Goal: Check status: Check status

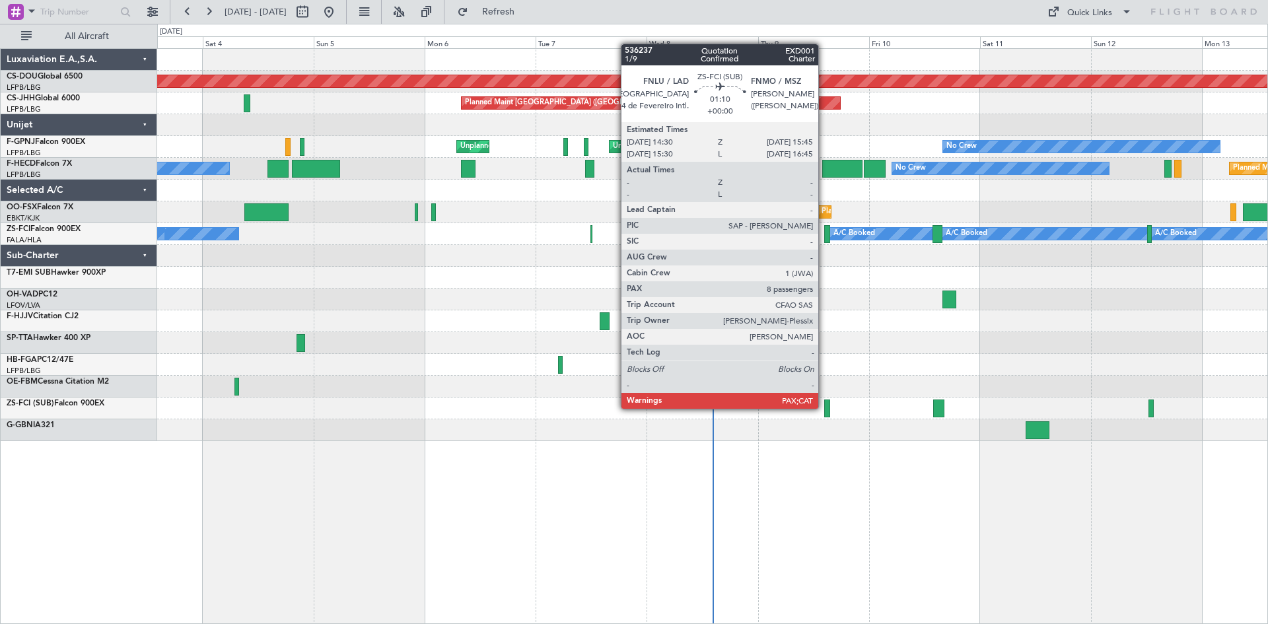
click at [824, 407] on div at bounding box center [827, 408] width 6 height 18
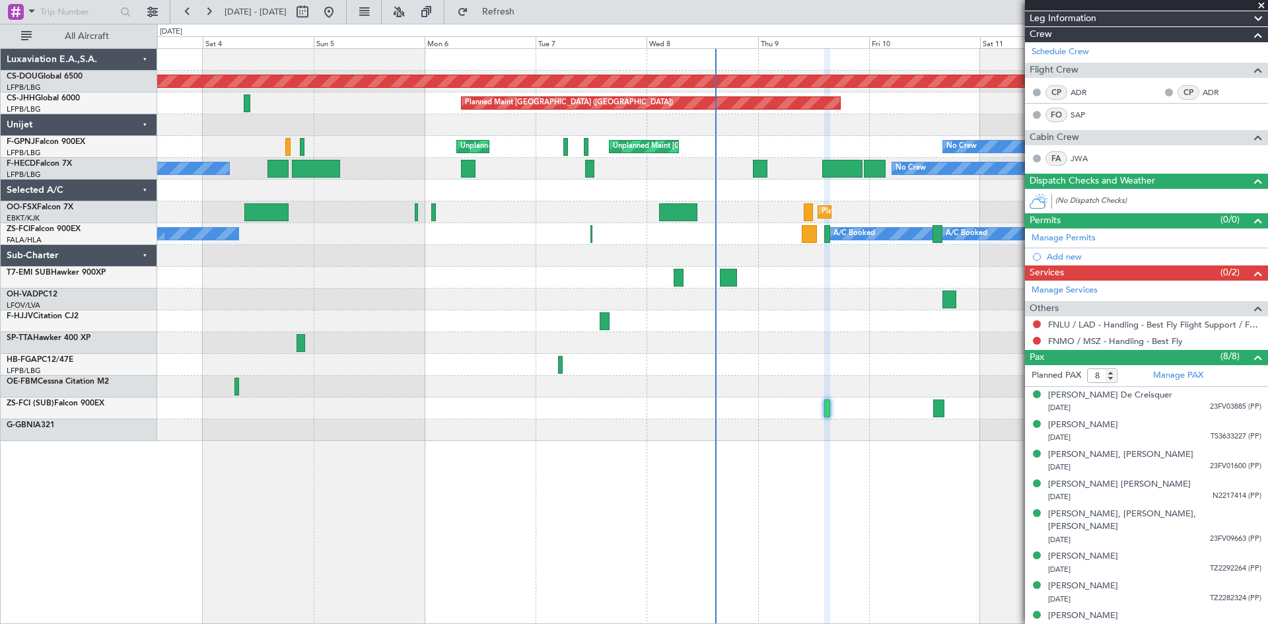
scroll to position [147, 0]
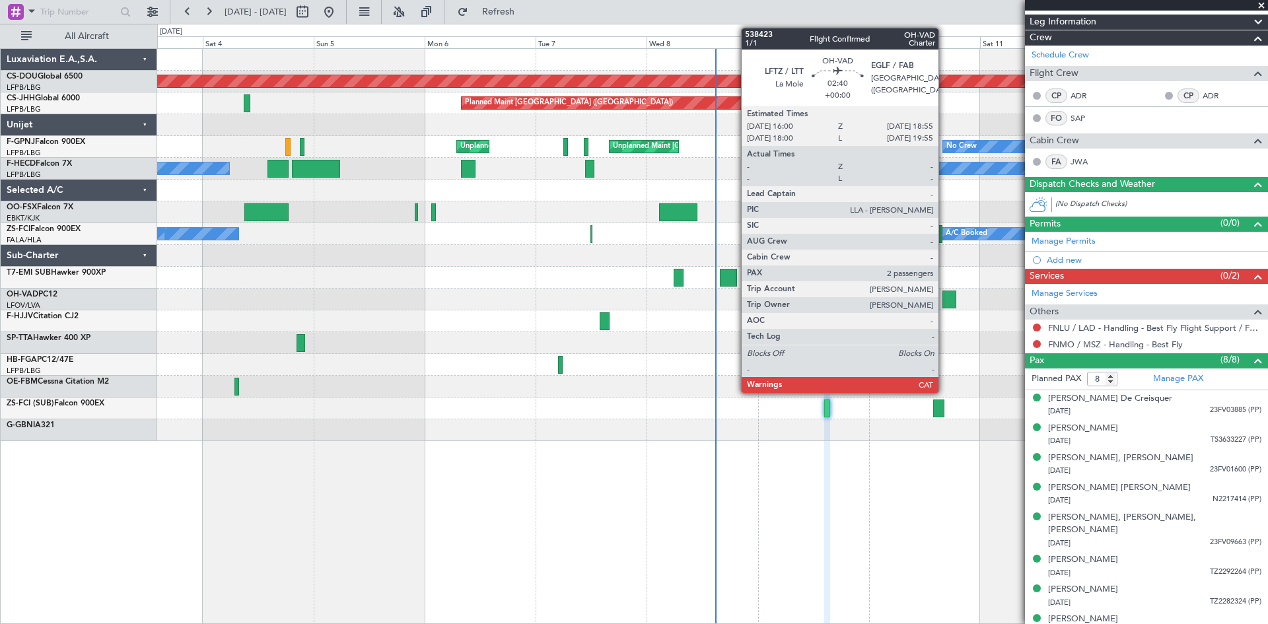
click at [944, 299] on div at bounding box center [949, 300] width 14 height 18
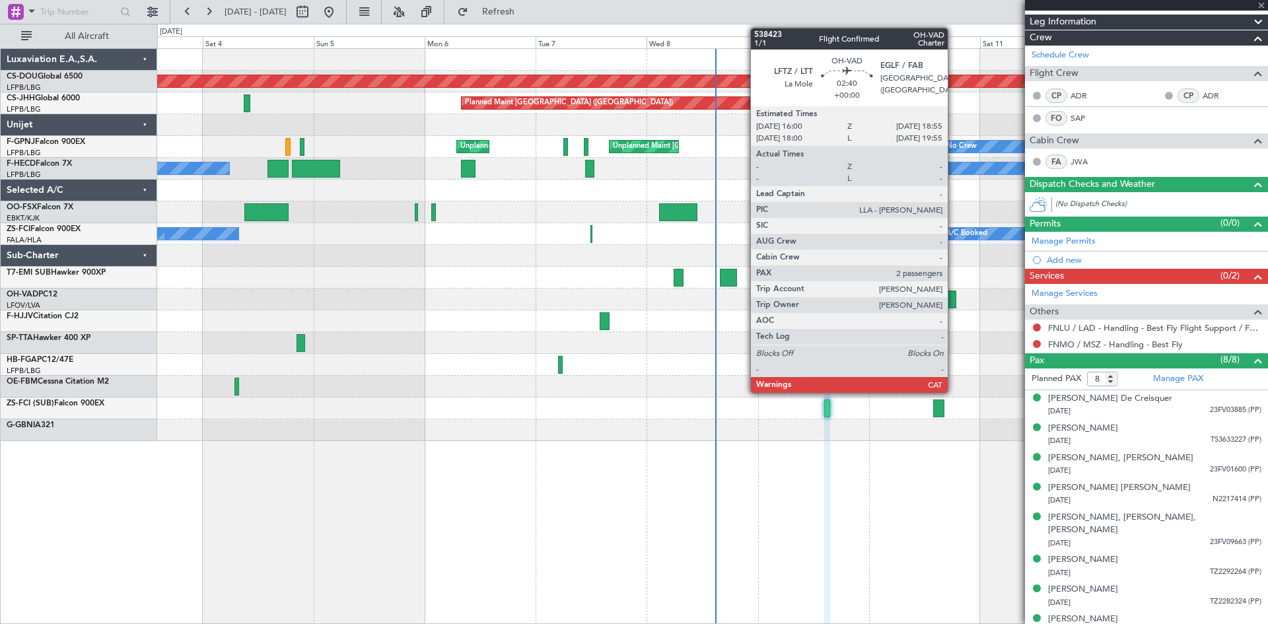
click at [953, 304] on div at bounding box center [949, 300] width 14 height 18
type input "2"
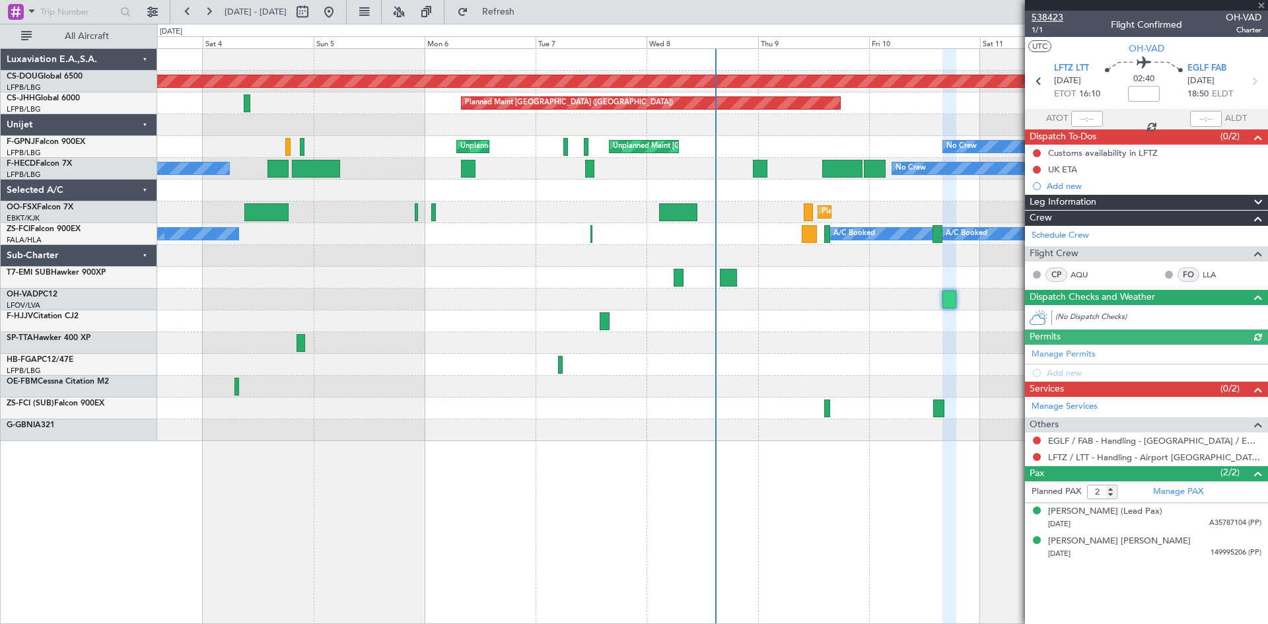
click at [1047, 23] on span "538423" at bounding box center [1047, 18] width 32 height 14
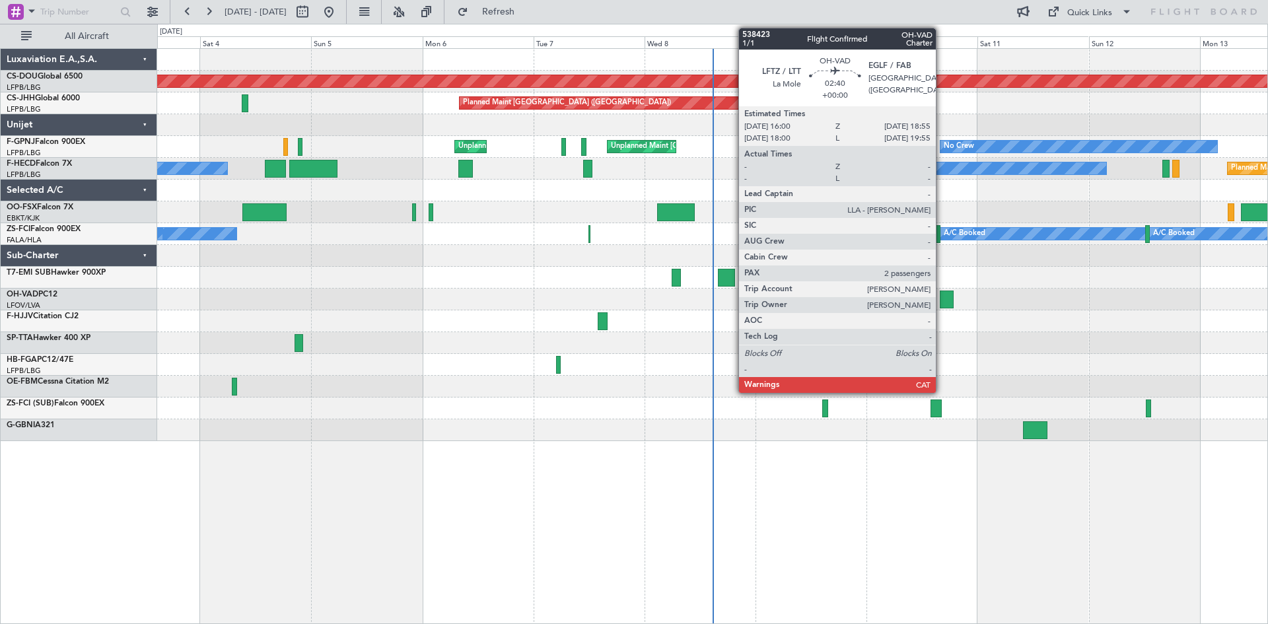
click at [941, 295] on div at bounding box center [947, 300] width 14 height 18
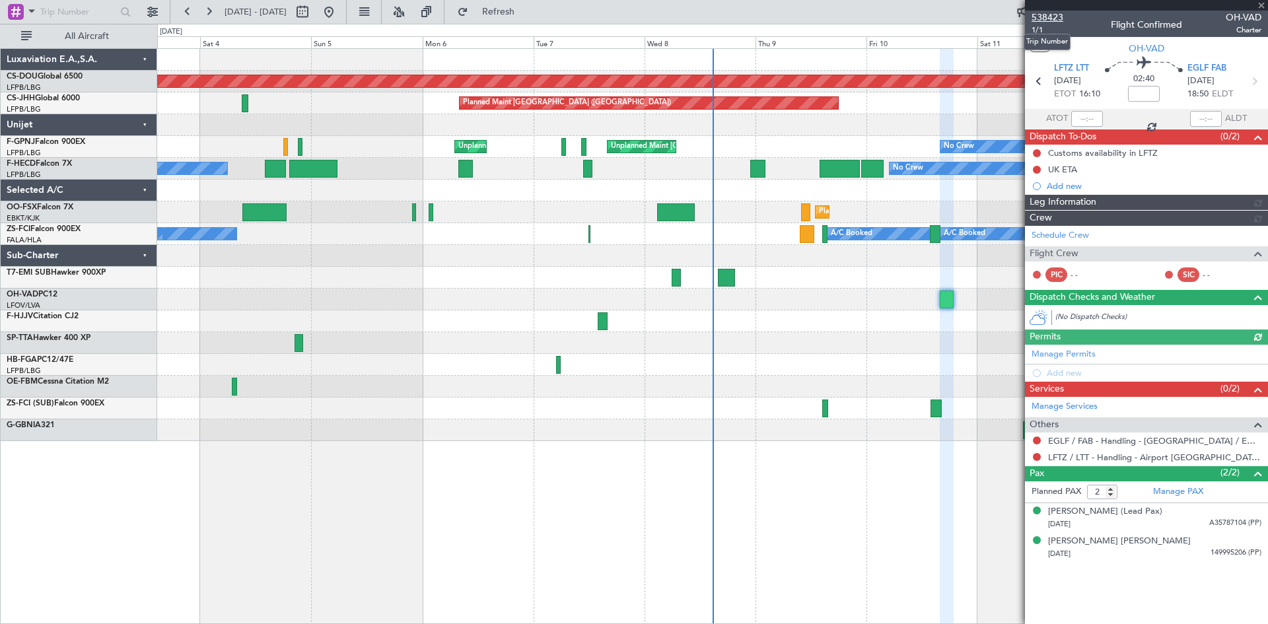
click at [1054, 14] on span "538423" at bounding box center [1047, 18] width 32 height 14
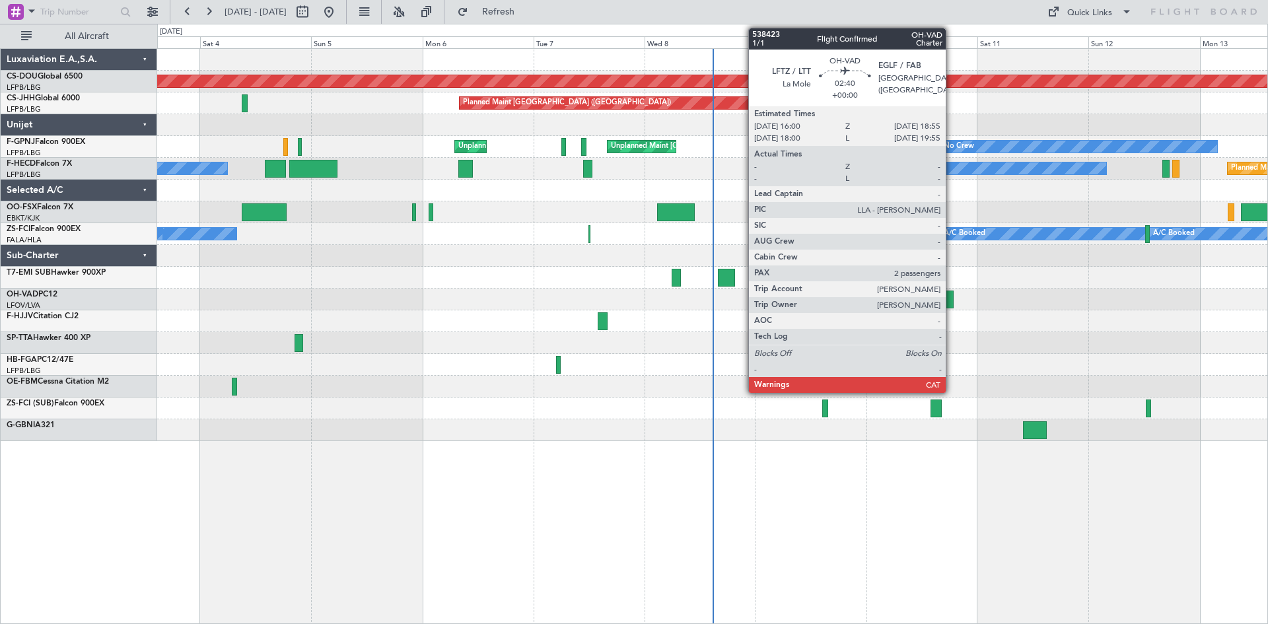
click at [951, 297] on div at bounding box center [947, 300] width 14 height 18
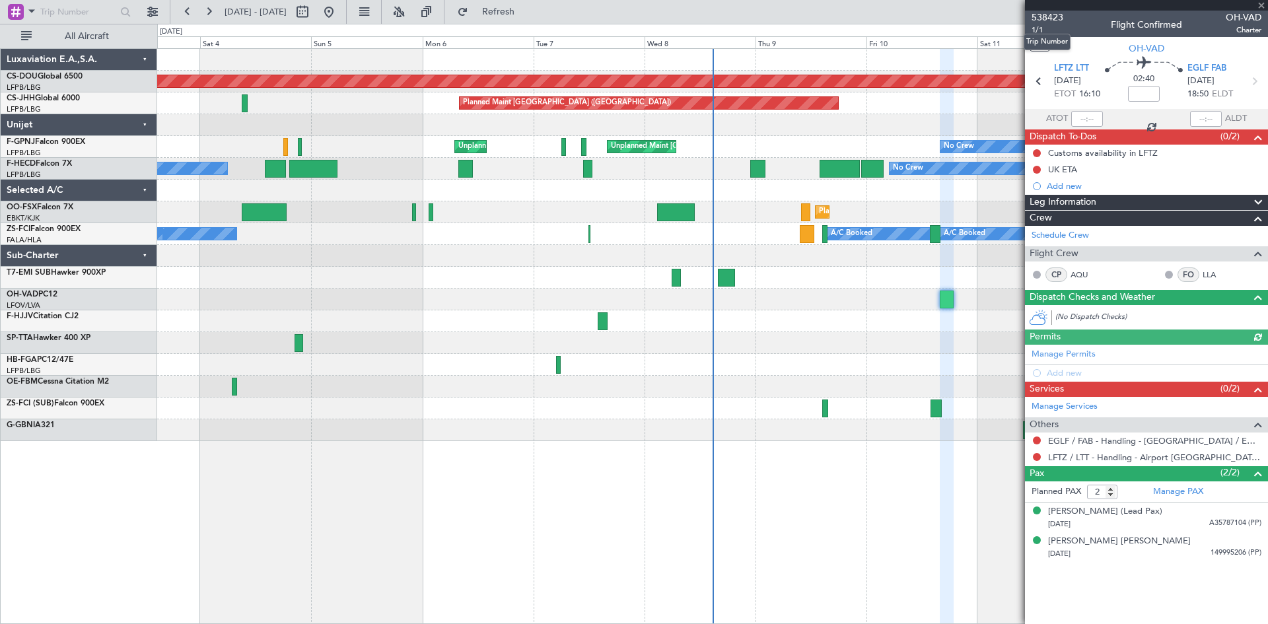
click at [1042, 13] on span "538423" at bounding box center [1047, 18] width 32 height 14
click at [1260, 5] on span at bounding box center [1260, 6] width 13 height 12
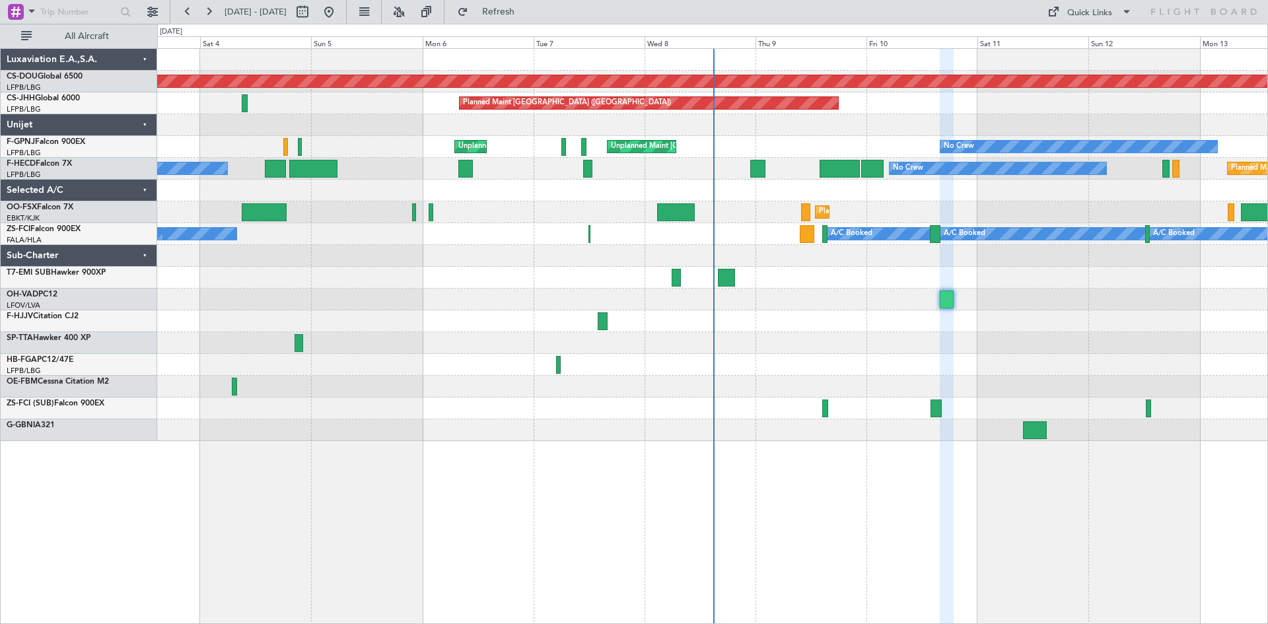
type input "0"
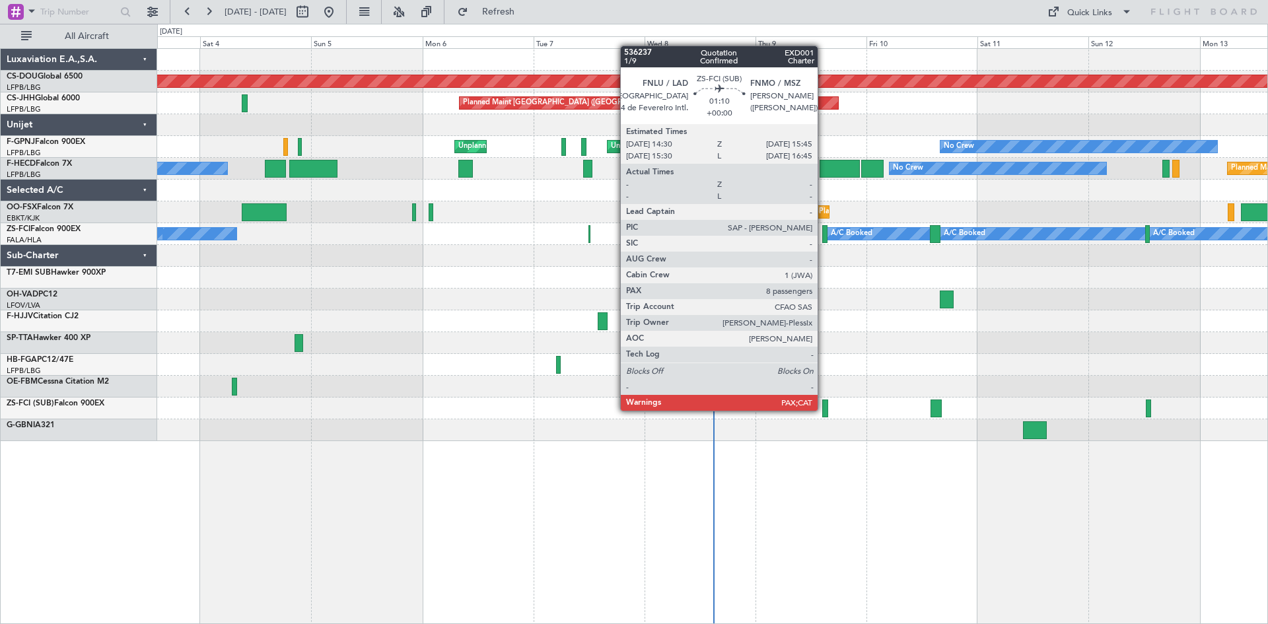
click at [824, 409] on div at bounding box center [825, 408] width 6 height 18
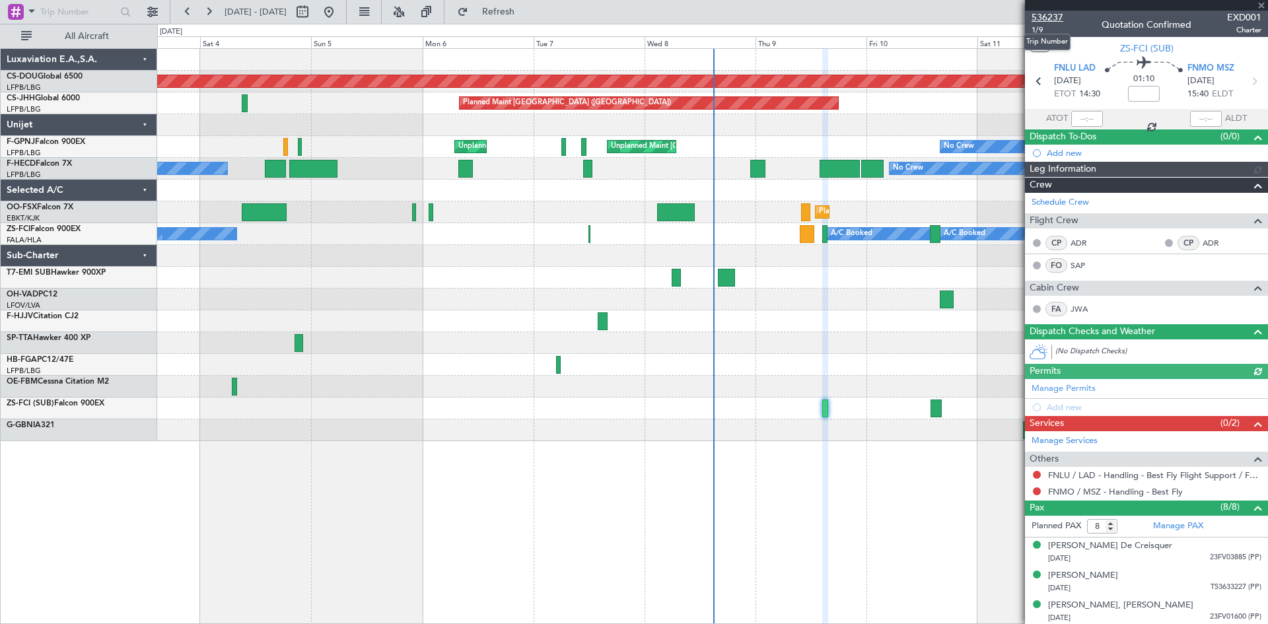
click at [1057, 12] on span "536237" at bounding box center [1047, 18] width 32 height 14
click at [1044, 17] on span "536237" at bounding box center [1047, 18] width 32 height 14
